Goal: Register for event/course

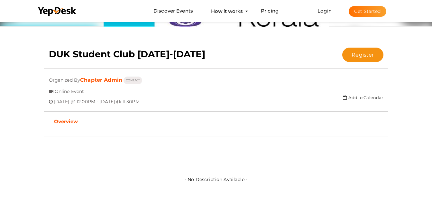
scroll to position [108, 0]
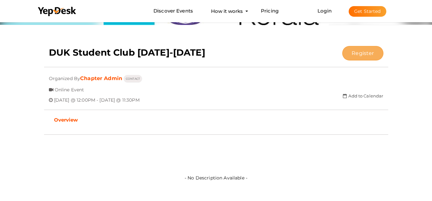
click at [374, 52] on button "Register" at bounding box center [363, 53] width 41 height 14
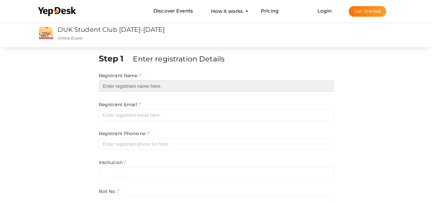
click at [215, 85] on input "text" at bounding box center [216, 86] width 235 height 11
type input "u"
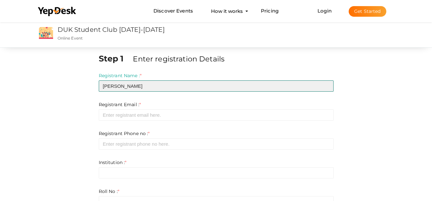
type input "[PERSON_NAME]"
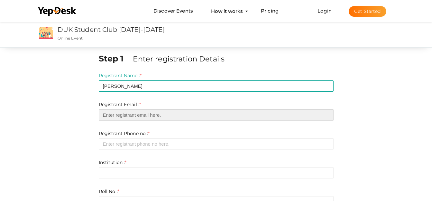
click at [141, 114] on input "email" at bounding box center [216, 114] width 235 height 11
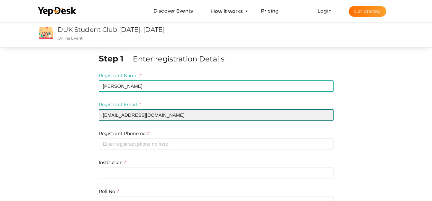
type input "[EMAIL_ADDRESS][DOMAIN_NAME]"
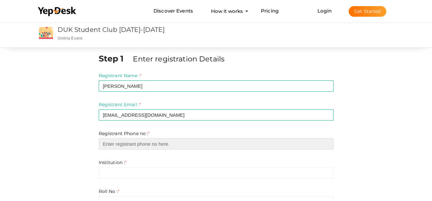
click at [146, 144] on input "number" at bounding box center [216, 143] width 235 height 11
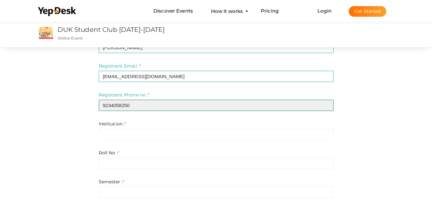
scroll to position [46, 0]
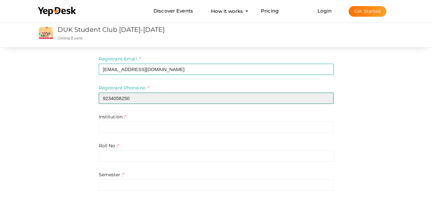
type input "9234058250"
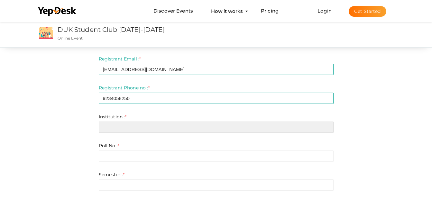
click at [115, 127] on input "text" at bounding box center [216, 127] width 235 height 11
click at [109, 126] on input "text" at bounding box center [216, 127] width 235 height 11
paste input "Kerala University of Digital Sciences, Innovation and Technology (Digital Unive…"
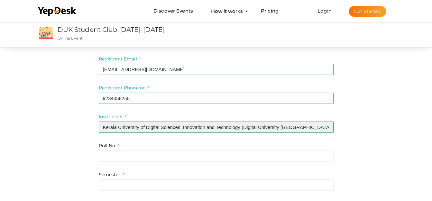
type input "Kerala University of Digital Sciences, Innovation and Technology (Digital Unive…"
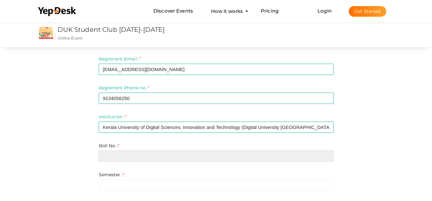
click at [114, 156] on input "text" at bounding box center [216, 156] width 235 height 11
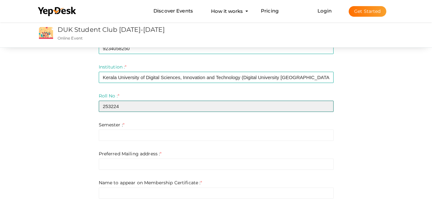
scroll to position [99, 0]
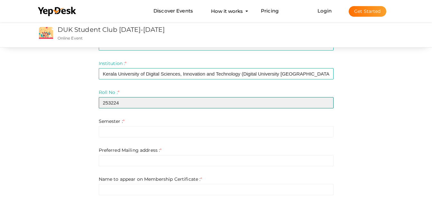
type input "253224"
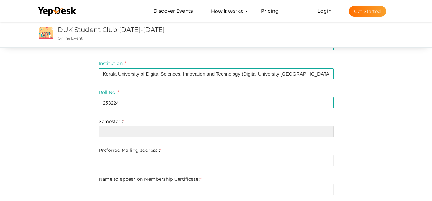
click at [127, 135] on input "text" at bounding box center [216, 131] width 235 height 11
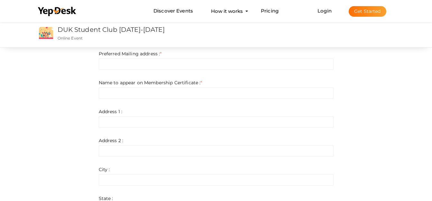
scroll to position [156, 0]
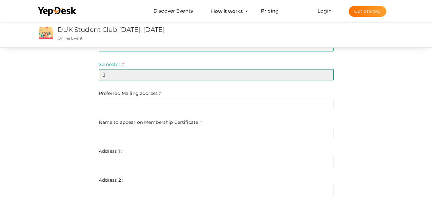
type input "1"
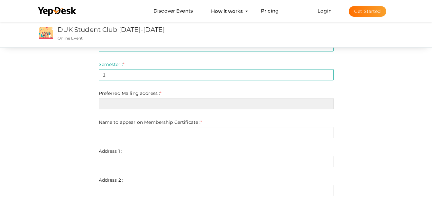
click at [143, 101] on input "text" at bounding box center [216, 103] width 235 height 11
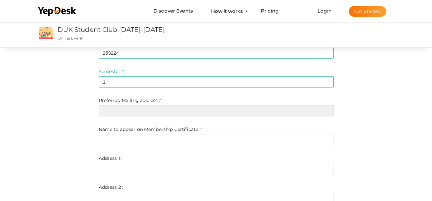
scroll to position [146, 0]
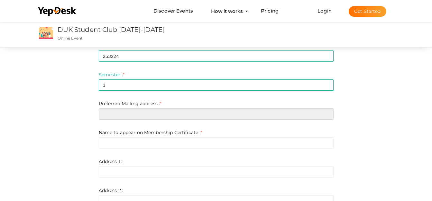
click at [116, 113] on input "text" at bounding box center [216, 114] width 235 height 11
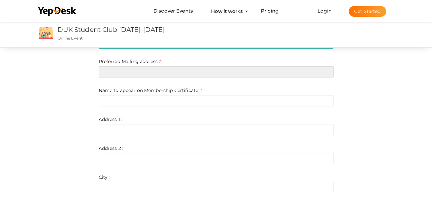
scroll to position [187, 0]
click at [108, 69] on input "text" at bounding box center [216, 73] width 235 height 11
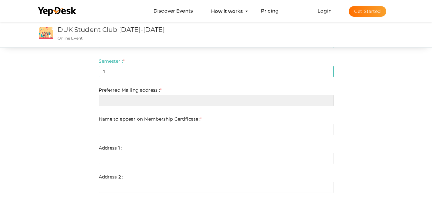
scroll to position [147, 0]
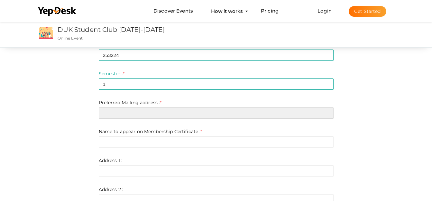
click at [134, 111] on input "text" at bounding box center [216, 113] width 235 height 11
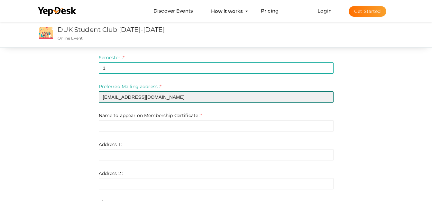
scroll to position [164, 0]
click at [157, 99] on input "[EMAIL_ADDRESS][DOMAIN_NAME]" at bounding box center [216, 95] width 235 height 11
click at [165, 95] on input "[EMAIL_ADDRESS][DOMAIN_NAME]" at bounding box center [216, 95] width 235 height 11
type input "[EMAIL_ADDRESS][DOMAIN_NAME]"
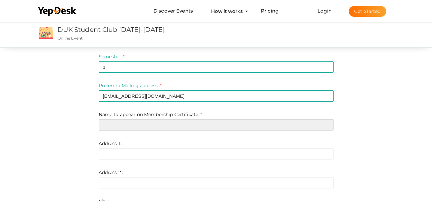
click at [154, 129] on input "text" at bounding box center [216, 124] width 235 height 11
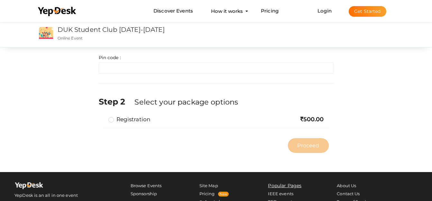
scroll to position [396, 0]
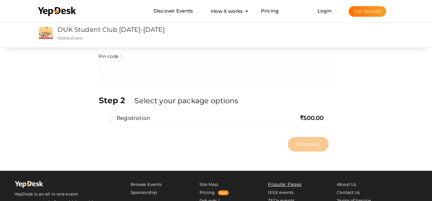
type input "[PERSON_NAME]"
click at [112, 119] on label "Registration" at bounding box center [130, 118] width 42 height 8
click at [102, 116] on input "Registration" at bounding box center [102, 116] width 0 height 0
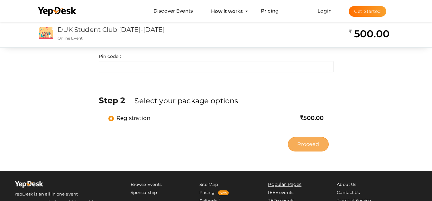
click at [304, 145] on span "Proceed" at bounding box center [309, 144] width 22 height 7
type input "N/A"
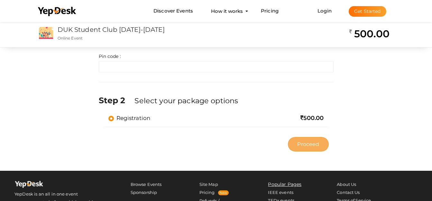
type input "N/A"
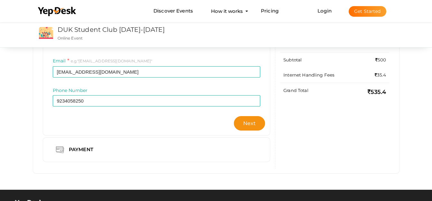
scroll to position [104, 0]
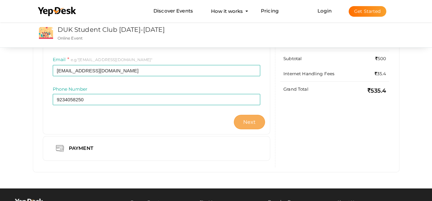
click at [249, 120] on span "Next" at bounding box center [249, 122] width 13 height 6
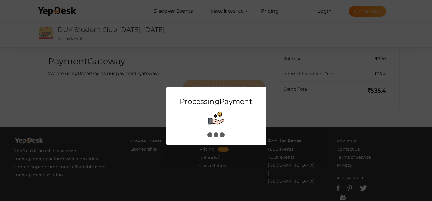
scroll to position [0, 0]
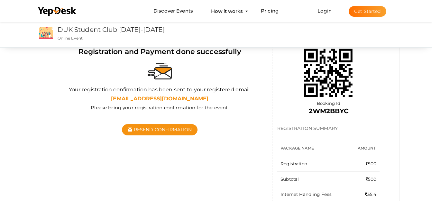
scroll to position [69, 0]
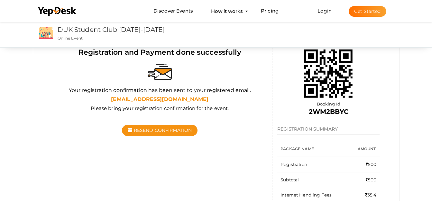
click at [328, 15] on li "Login Get Started Branded mobile event apps YepDesk Meet Powerful Registration …" at bounding box center [352, 10] width 94 height 21
click at [322, 8] on link "Login" at bounding box center [325, 11] width 14 height 6
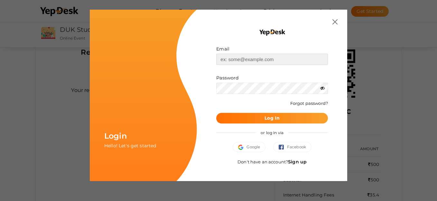
click at [270, 59] on input "text" at bounding box center [272, 59] width 112 height 11
type input "U"
type input "[EMAIL_ADDRESS][DOMAIN_NAME]"
click at [324, 88] on icon at bounding box center [322, 88] width 5 height 5
click at [277, 114] on button "Log In" at bounding box center [272, 118] width 112 height 11
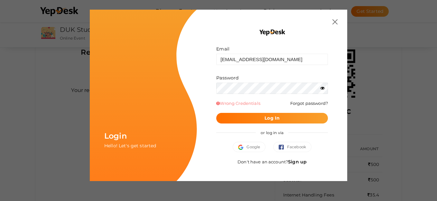
click at [323, 89] on icon at bounding box center [322, 88] width 5 height 5
click at [270, 118] on b "Log In" at bounding box center [272, 118] width 15 height 6
click at [292, 123] on button "Log In" at bounding box center [272, 118] width 112 height 11
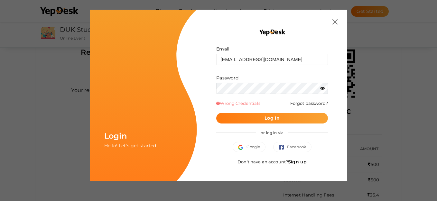
click at [305, 120] on button "Log In" at bounding box center [272, 118] width 112 height 11
click at [333, 22] on img at bounding box center [335, 21] width 5 height 5
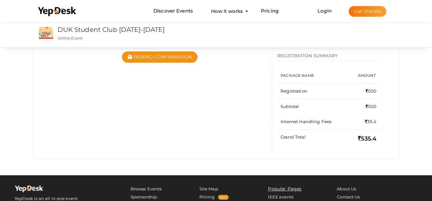
scroll to position [0, 0]
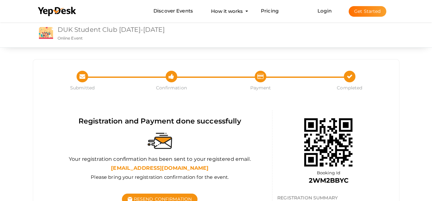
click at [89, 29] on link "DUK Student Club [DATE]-[DATE]" at bounding box center [111, 30] width 107 height 8
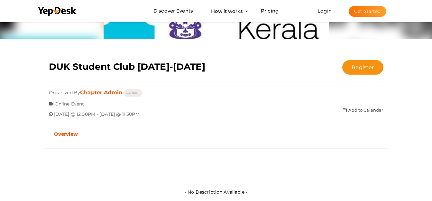
scroll to position [67, 0]
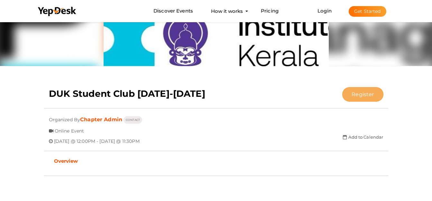
click at [363, 98] on button "Register" at bounding box center [363, 94] width 41 height 14
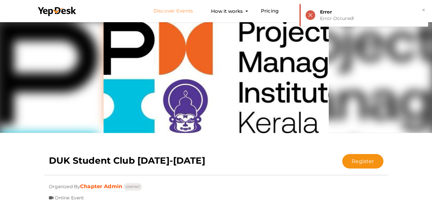
click at [182, 10] on link "Discover Events" at bounding box center [174, 11] width 40 height 12
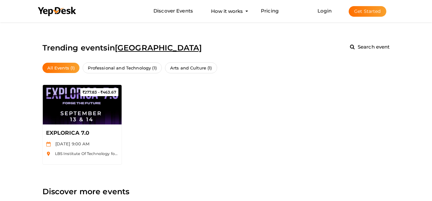
scroll to position [189, 0]
